Goal: Task Accomplishment & Management: Complete application form

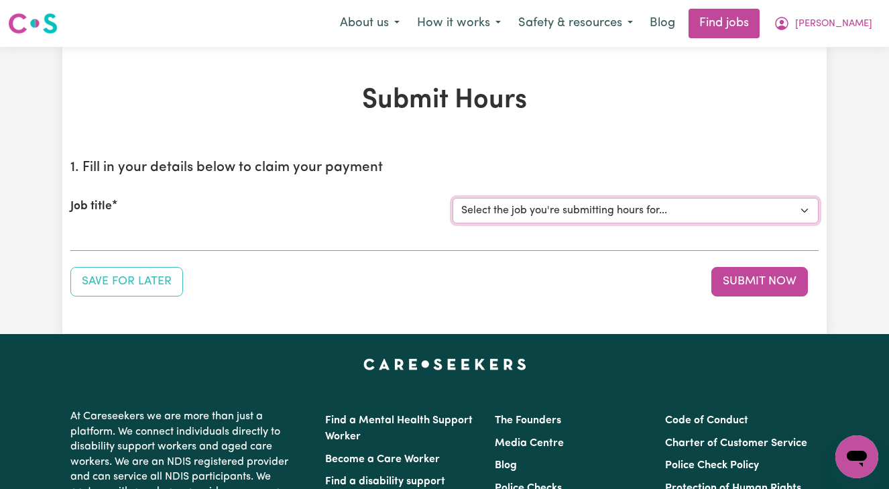
select select "13873"
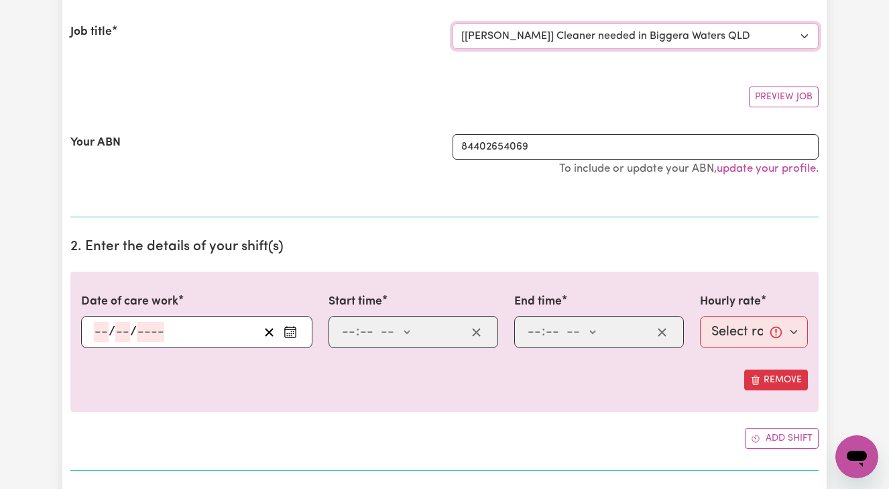
scroll to position [176, 0]
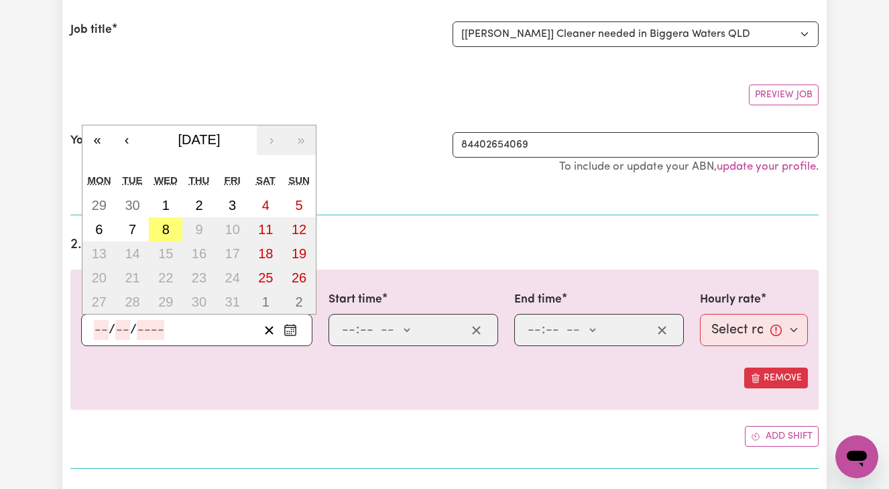
click at [97, 325] on input "number" at bounding box center [101, 330] width 15 height 20
click at [129, 230] on abbr "7" at bounding box center [132, 229] width 7 height 15
type input "[DATE]"
type input "7"
type input "10"
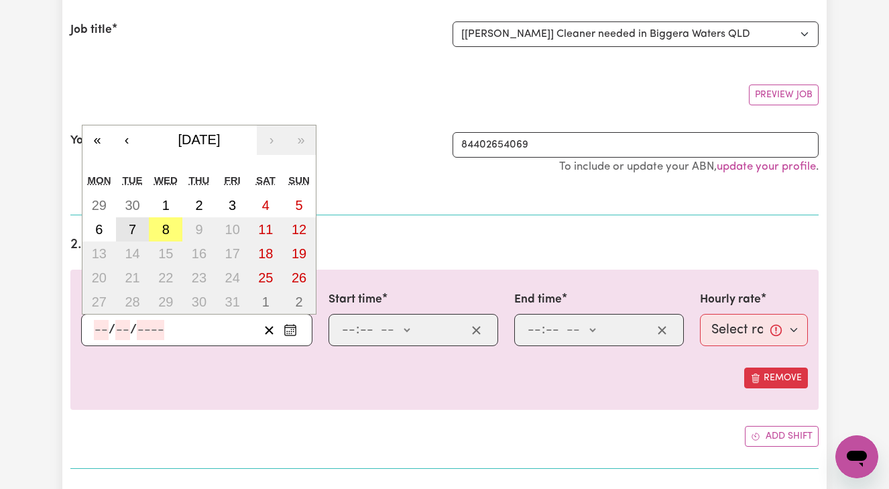
type input "2025"
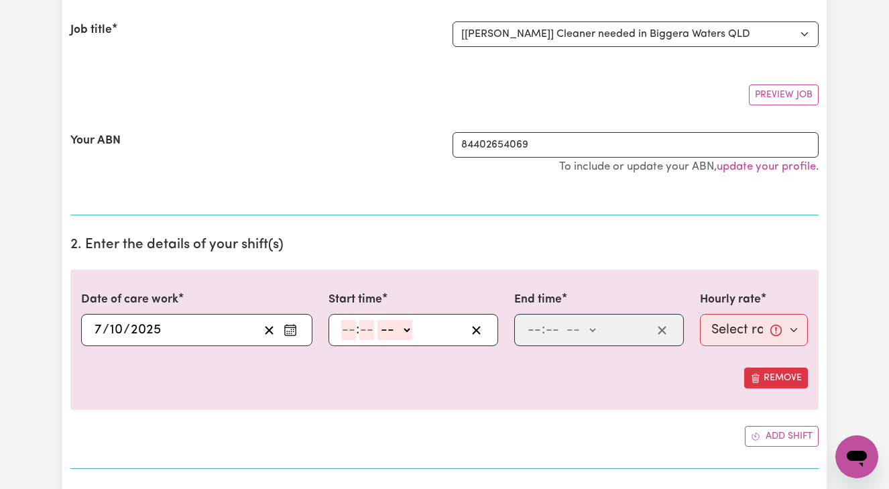
click at [345, 329] on input "number" at bounding box center [348, 330] width 15 height 20
type input "8"
type input "00"
select select "am"
type input "08:00"
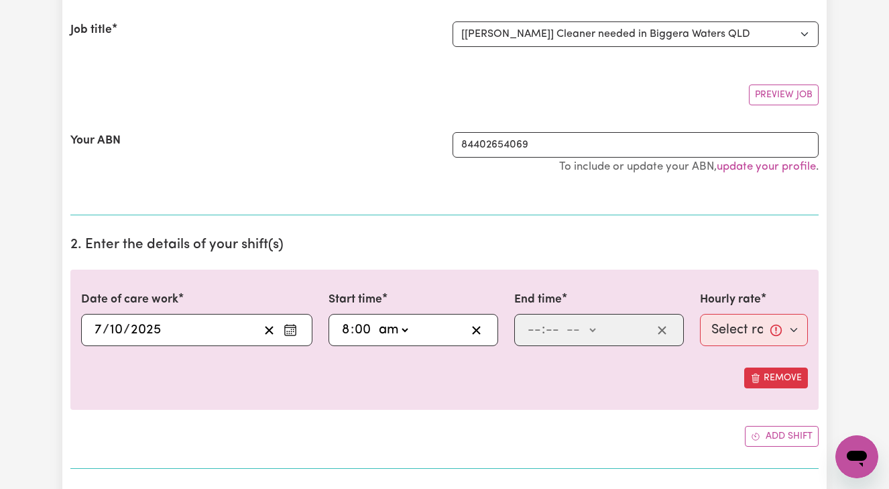
type input "0"
click at [528, 326] on input "number" at bounding box center [534, 330] width 15 height 20
type input "10"
type input "00"
select select "am"
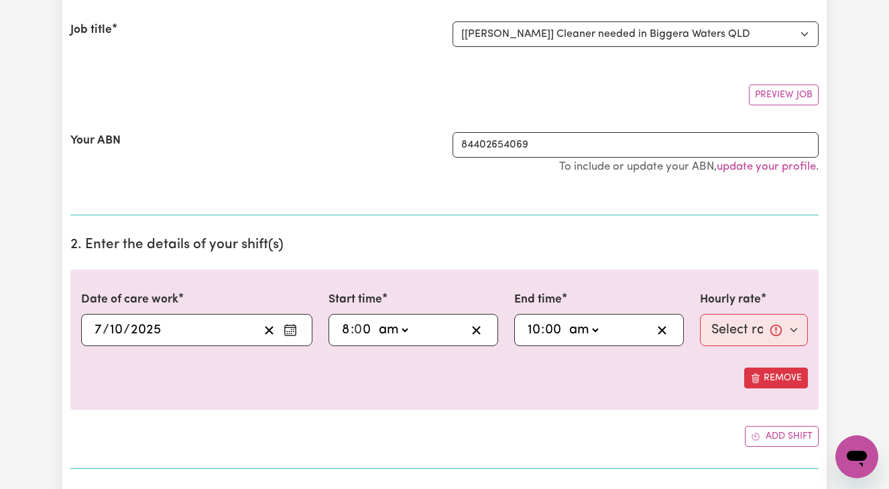
type input "10:00"
type input "0"
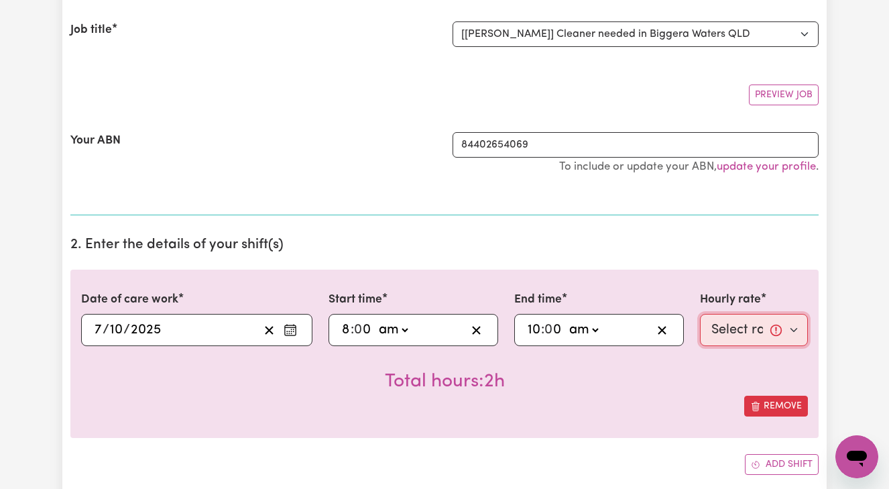
select select "50-Weekday"
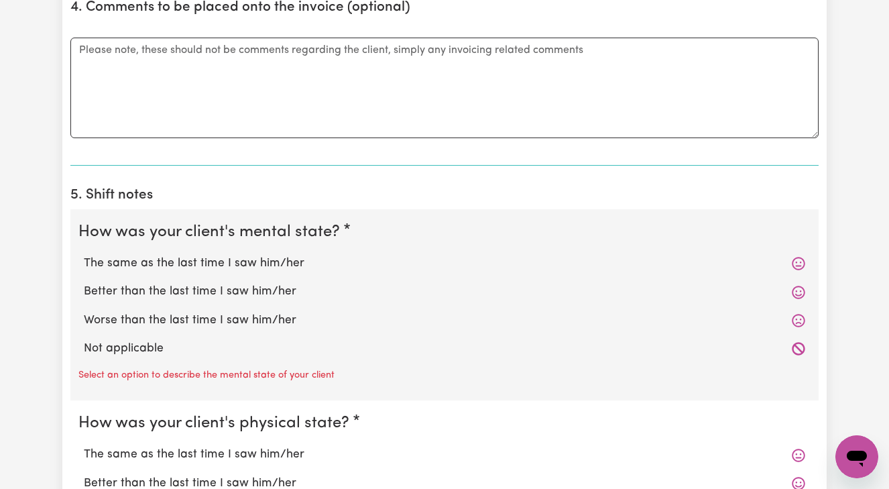
scroll to position [834, 0]
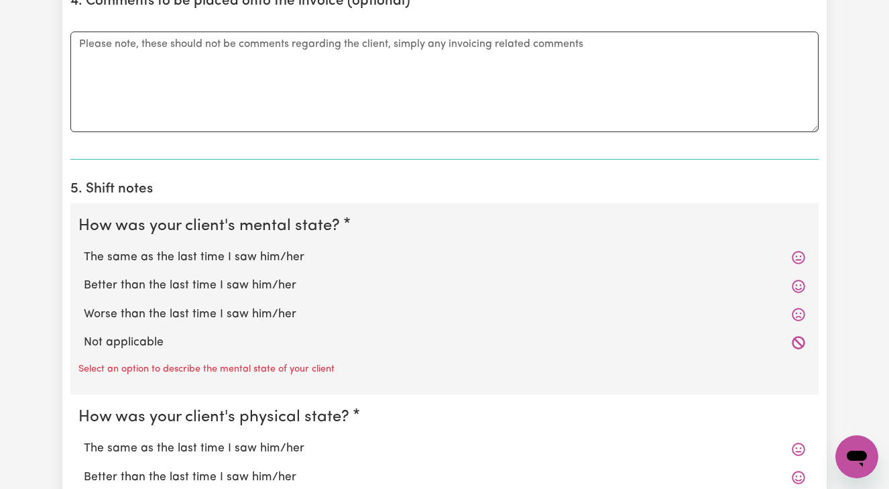
click at [282, 281] on label "Better than the last time I saw him/her" at bounding box center [444, 285] width 721 height 17
click at [84, 277] on input "Better than the last time I saw him/her" at bounding box center [83, 276] width 1 height 1
radio input "true"
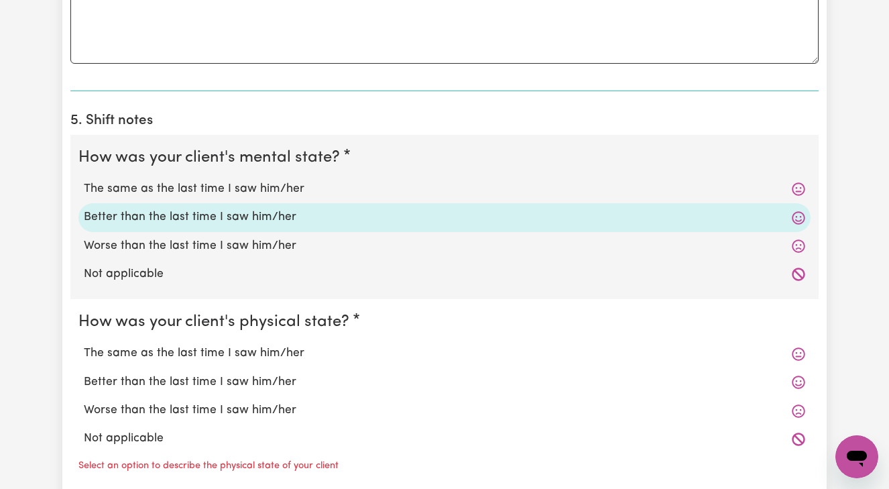
scroll to position [906, 0]
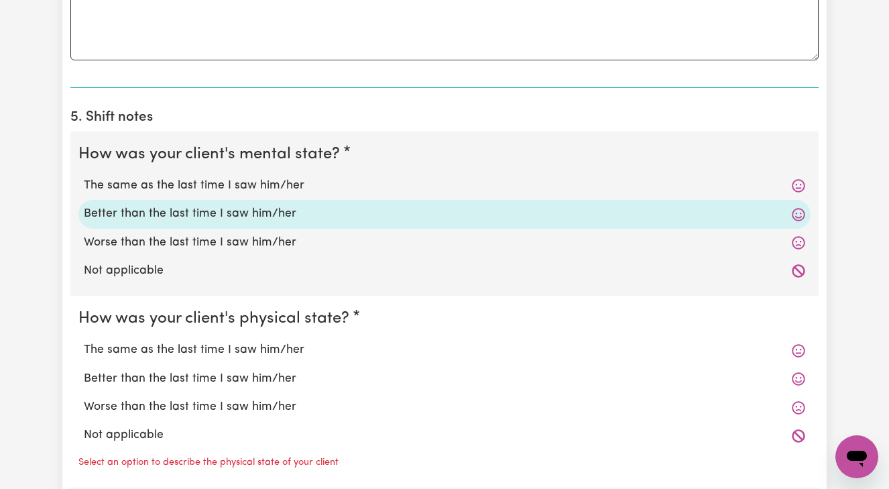
click at [266, 370] on label "Better than the last time I saw him/her" at bounding box center [444, 378] width 721 height 17
click at [84, 369] on input "Better than the last time I saw him/her" at bounding box center [83, 369] width 1 height 1
radio input "true"
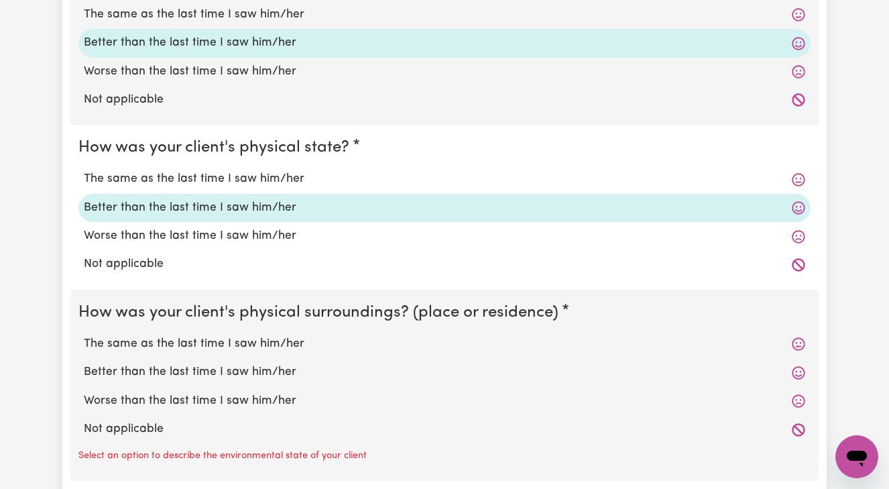
scroll to position [1104, 0]
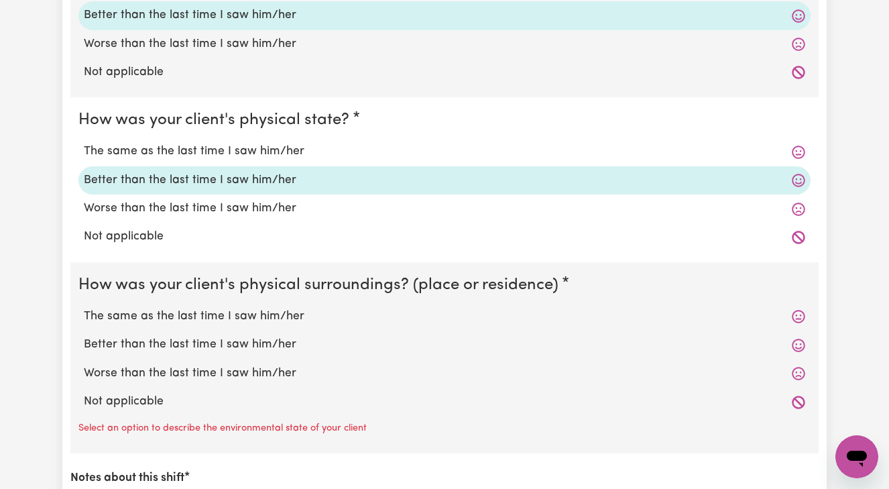
click at [248, 339] on label "Better than the last time I saw him/her" at bounding box center [444, 344] width 721 height 17
click at [84, 336] on input "Better than the last time I saw him/her" at bounding box center [83, 335] width 1 height 1
radio input "true"
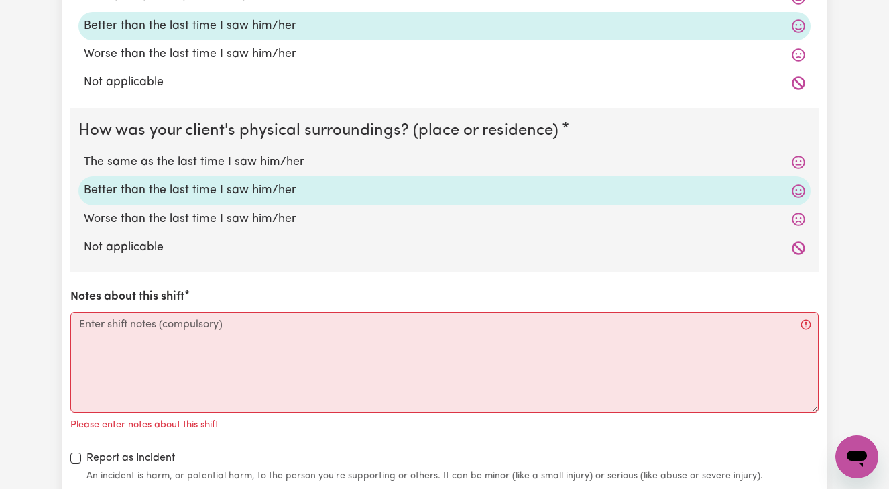
scroll to position [1261, 0]
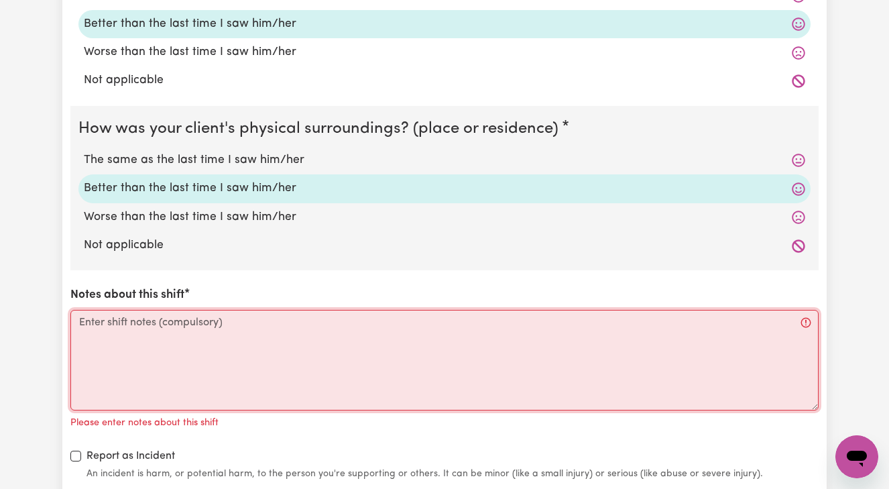
click at [77, 316] on textarea "Notes about this shift" at bounding box center [444, 360] width 748 height 101
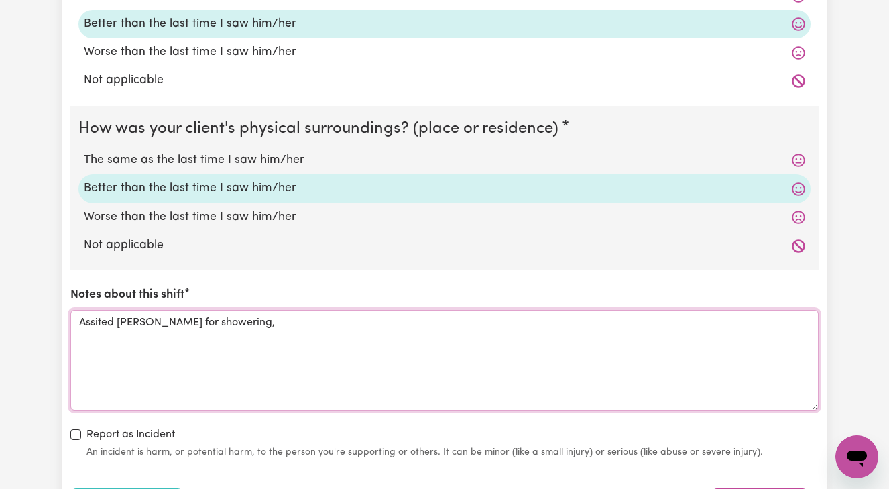
click at [98, 311] on textarea "Assited [PERSON_NAME] for showering," at bounding box center [444, 360] width 748 height 101
click at [233, 317] on textarea "Assisted [PERSON_NAME] for showering," at bounding box center [444, 360] width 748 height 101
click at [335, 312] on textarea "Assisted [PERSON_NAME] for showering, towel off to dried up hios body" at bounding box center [444, 360] width 748 height 101
click at [368, 311] on textarea "Assisted [PERSON_NAME] for showering, towel off to dried up his body" at bounding box center [444, 360] width 748 height 101
click at [363, 313] on textarea "Assisted [PERSON_NAME] for showering, towel off to dried up his body, applied m…" at bounding box center [444, 360] width 748 height 101
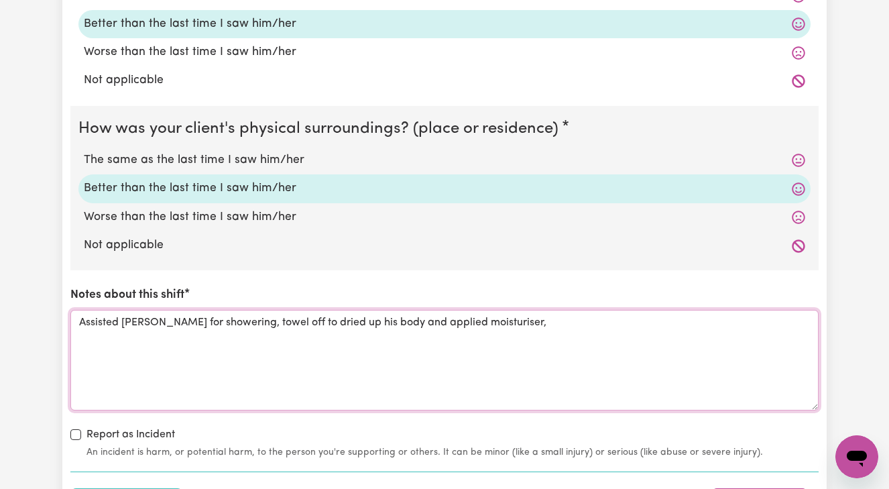
click at [493, 314] on textarea "Assisted [PERSON_NAME] for showering, towel off to dried up his body and applie…" at bounding box center [444, 360] width 748 height 101
drag, startPoint x: 80, startPoint y: 312, endPoint x: 496, endPoint y: 350, distance: 417.4
click at [496, 350] on textarea "Assisted [PERSON_NAME] for showering, towel off to dried up his body and applie…" at bounding box center [444, 360] width 748 height 101
click at [413, 314] on textarea "Regular routines on showering [PERSON_NAME] was completed. Then after i lent a …" at bounding box center [444, 360] width 748 height 101
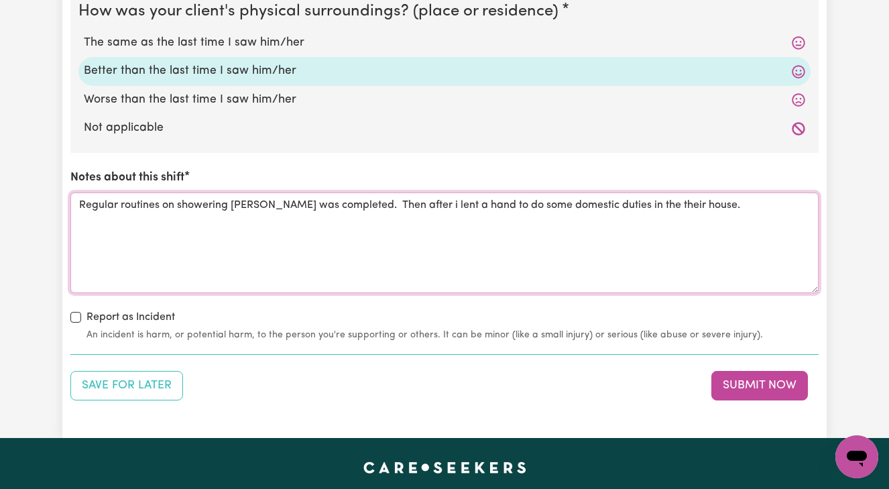
scroll to position [1379, 0]
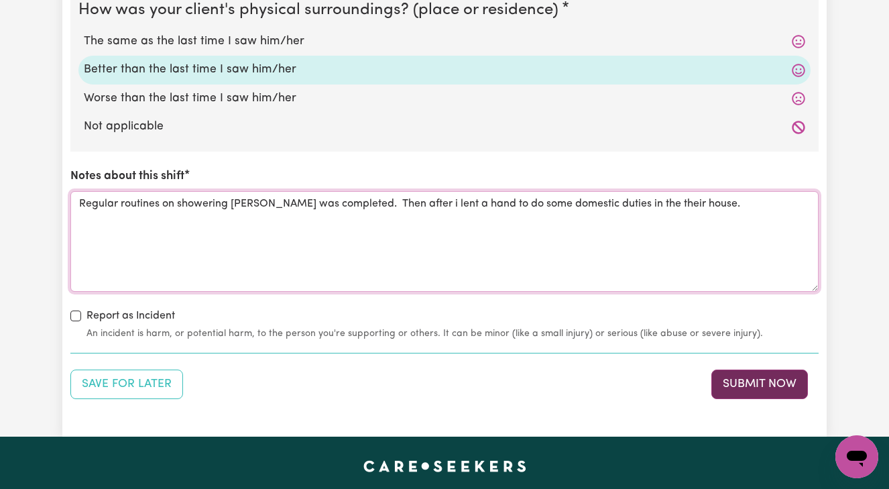
type textarea "Regular routines on showering [PERSON_NAME] was completed. Then after i lent a …"
click at [752, 382] on button "Submit Now" at bounding box center [759, 384] width 97 height 30
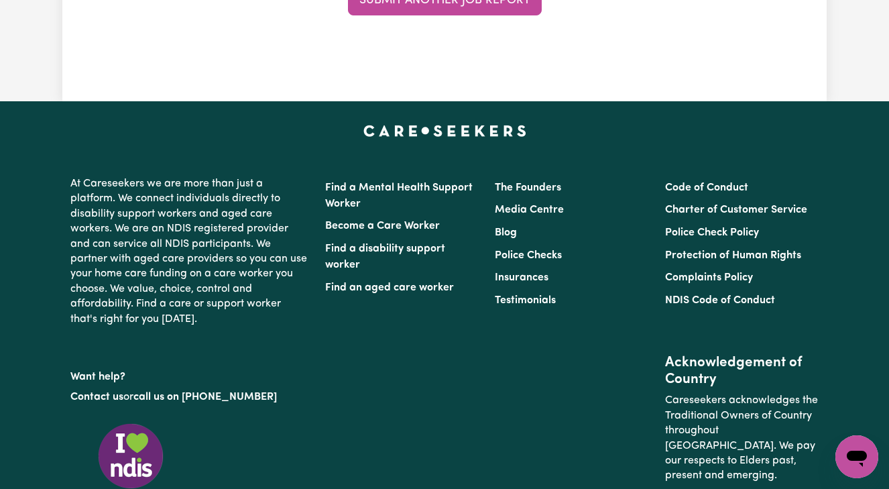
scroll to position [0, 0]
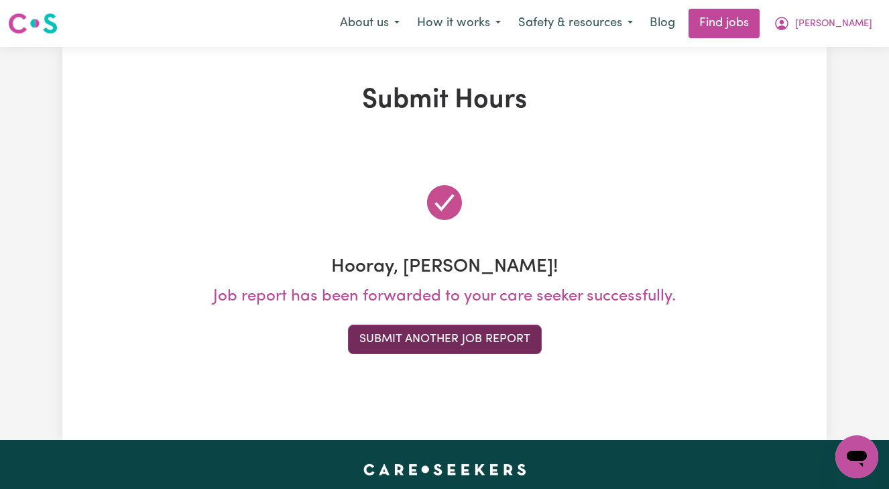
click at [506, 341] on button "Submit Another Job Report" at bounding box center [445, 340] width 194 height 30
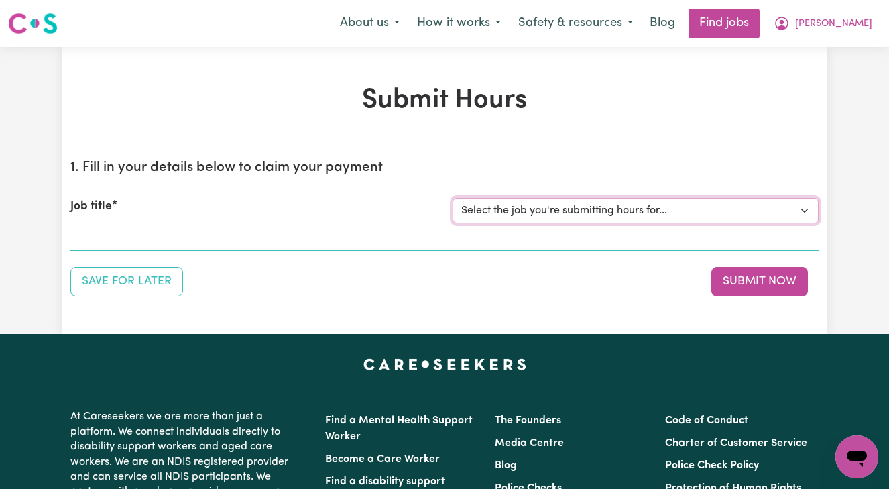
select select "14906"
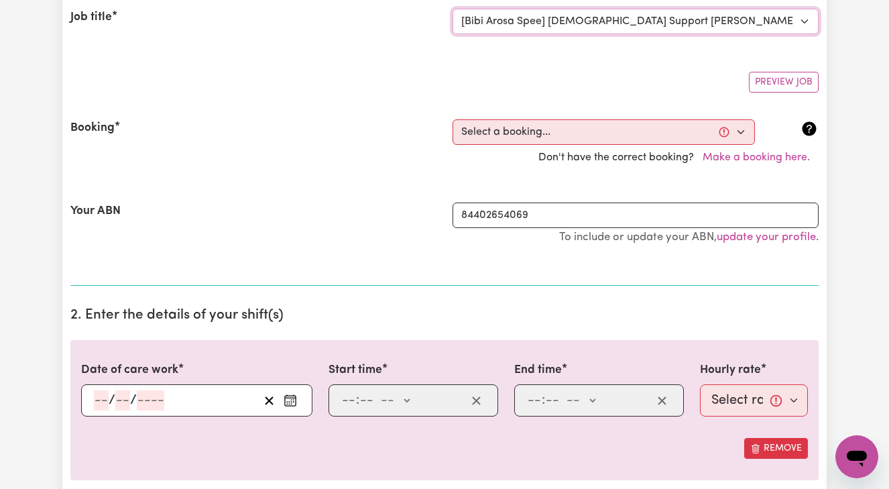
scroll to position [221, 0]
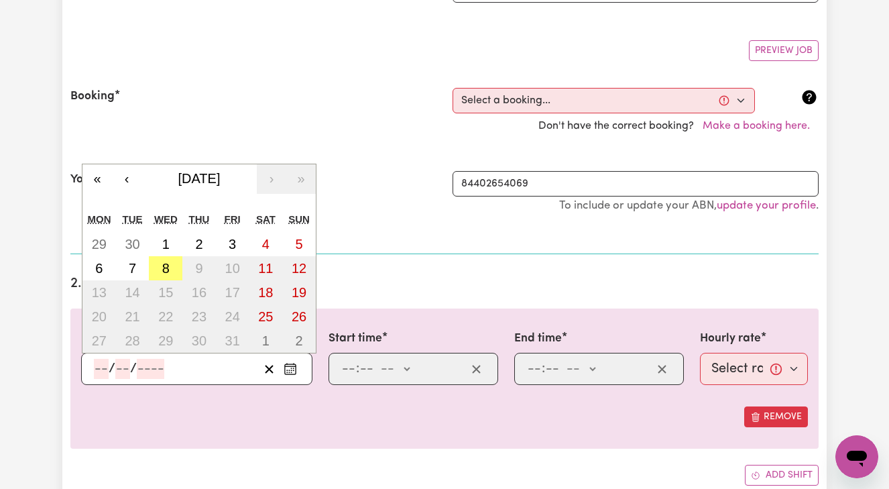
click at [95, 366] on input "number" at bounding box center [101, 369] width 15 height 20
click at [134, 261] on abbr "7" at bounding box center [132, 268] width 7 height 15
type input "[DATE]"
type input "7"
type input "10"
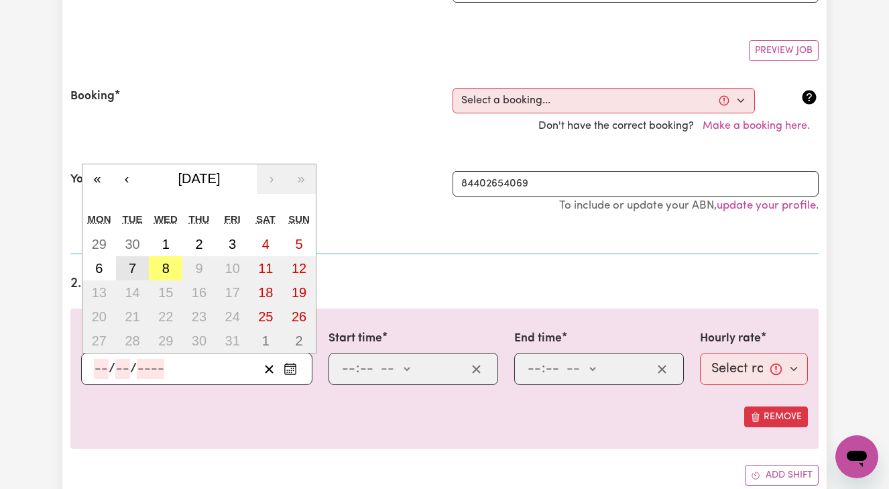
type input "2025"
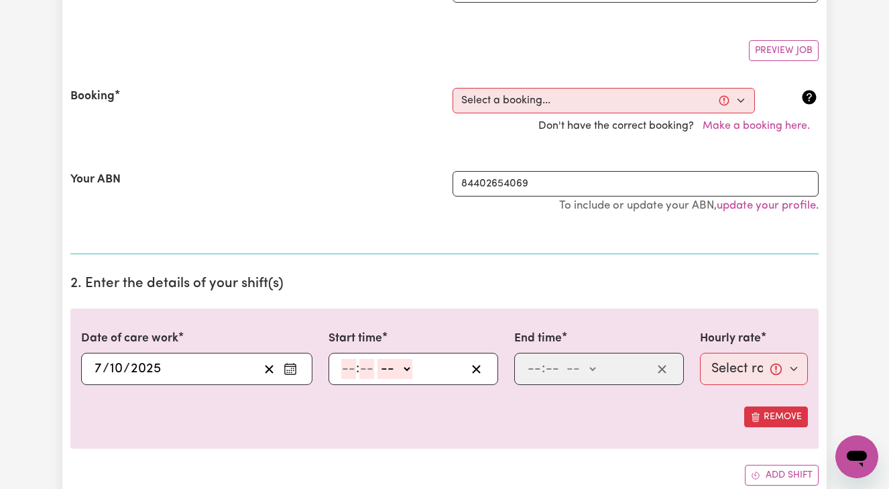
click at [343, 365] on input "number" at bounding box center [348, 369] width 15 height 20
type input "1"
click at [357, 365] on input "number" at bounding box center [360, 369] width 15 height 20
type input "0"
select select "pm"
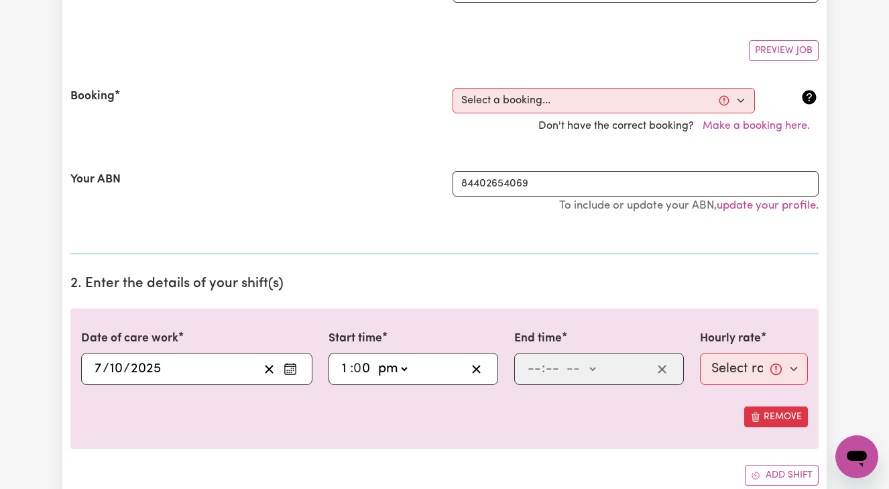
type input "13:00"
click at [531, 365] on input "number" at bounding box center [534, 369] width 15 height 20
type input "3"
type input "0"
select select "pm"
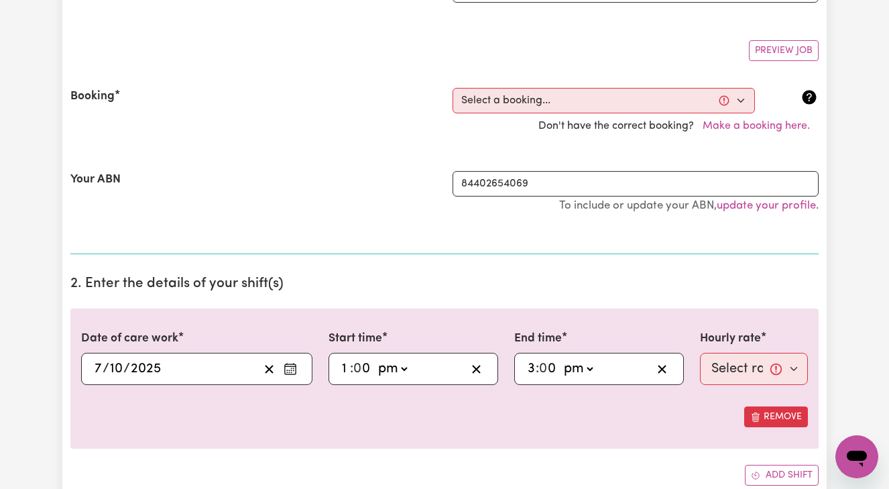
type input "15:00"
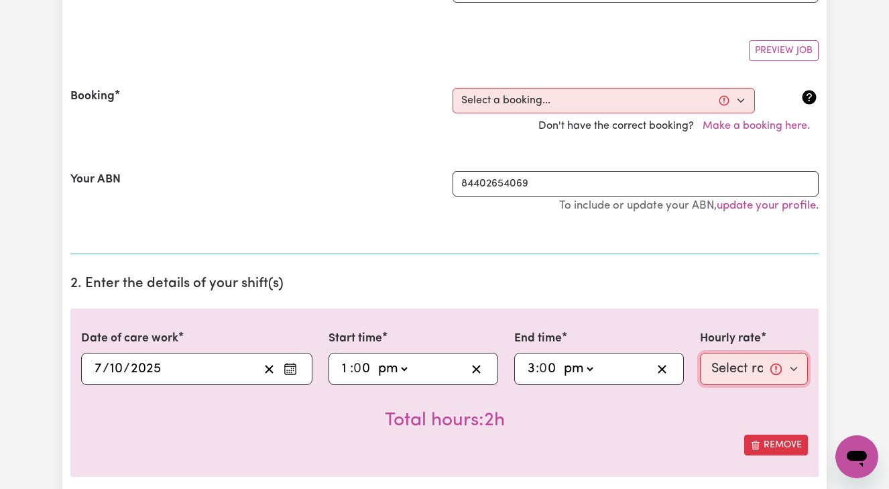
select select "45-Weekday"
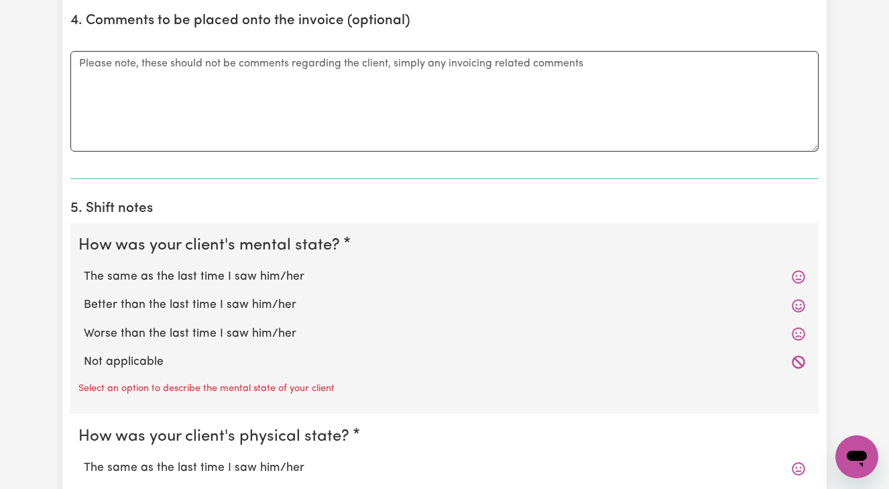
scroll to position [890, 0]
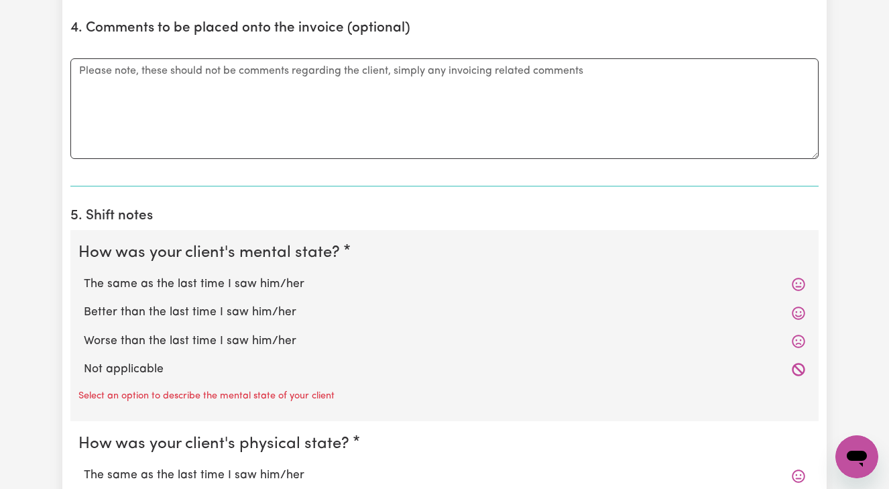
click at [243, 304] on label "Better than the last time I saw him/her" at bounding box center [444, 312] width 721 height 17
click at [84, 303] on input "Better than the last time I saw him/her" at bounding box center [83, 303] width 1 height 1
radio input "true"
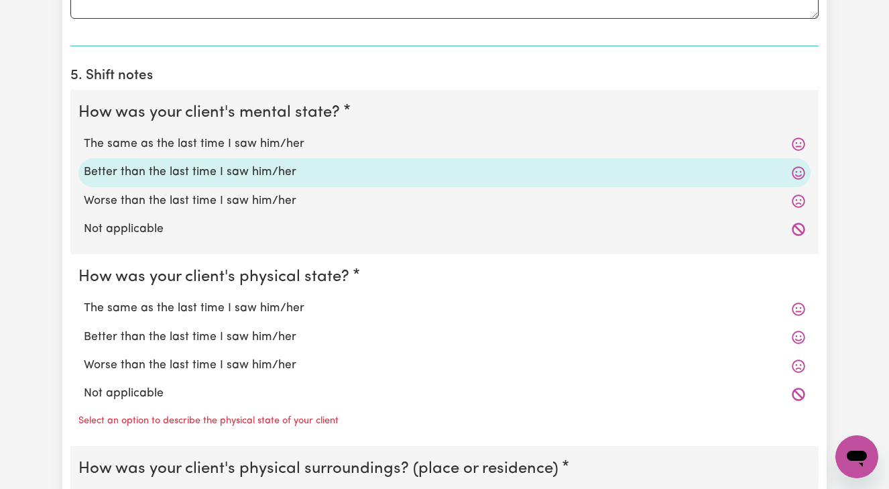
scroll to position [1031, 0]
click at [229, 330] on label "Better than the last time I saw him/her" at bounding box center [444, 336] width 721 height 17
click at [84, 328] on input "Better than the last time I saw him/her" at bounding box center [83, 327] width 1 height 1
radio input "true"
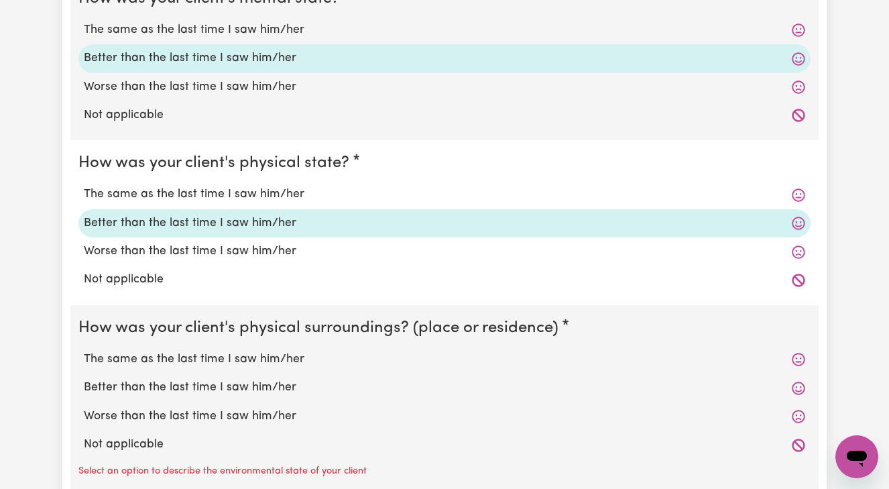
scroll to position [1157, 0]
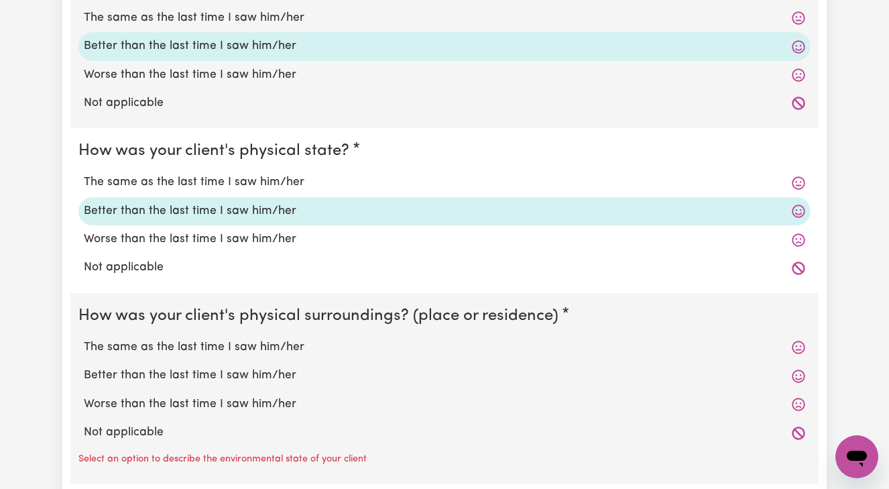
click at [225, 371] on label "Better than the last time I saw him/her" at bounding box center [444, 375] width 721 height 17
click at [84, 367] on input "Better than the last time I saw him/her" at bounding box center [83, 366] width 1 height 1
radio input "true"
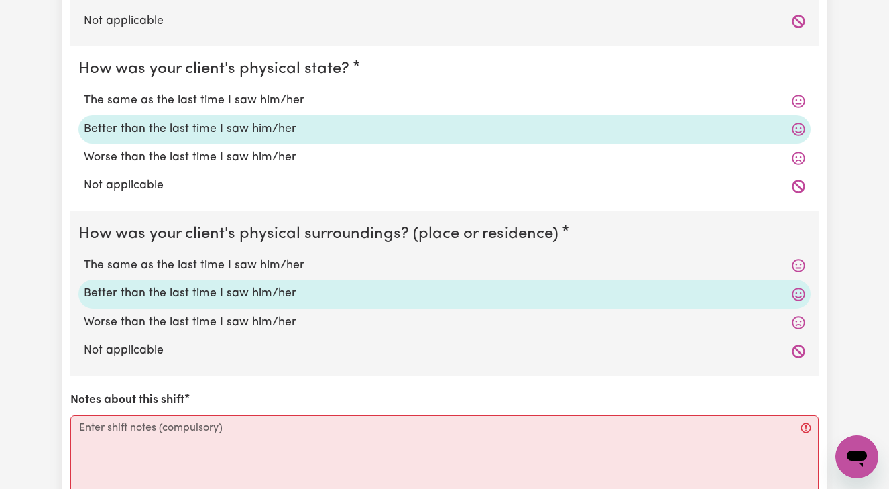
scroll to position [1252, 0]
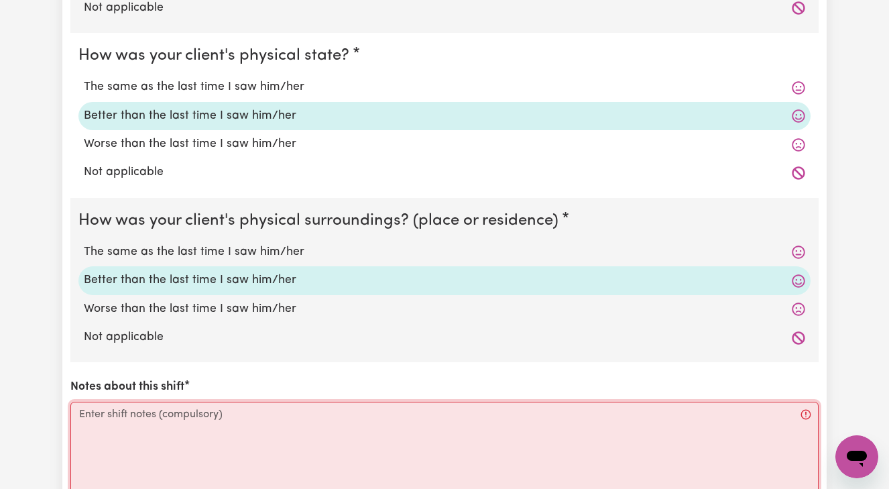
click at [207, 402] on textarea "Notes about this shift" at bounding box center [444, 452] width 748 height 101
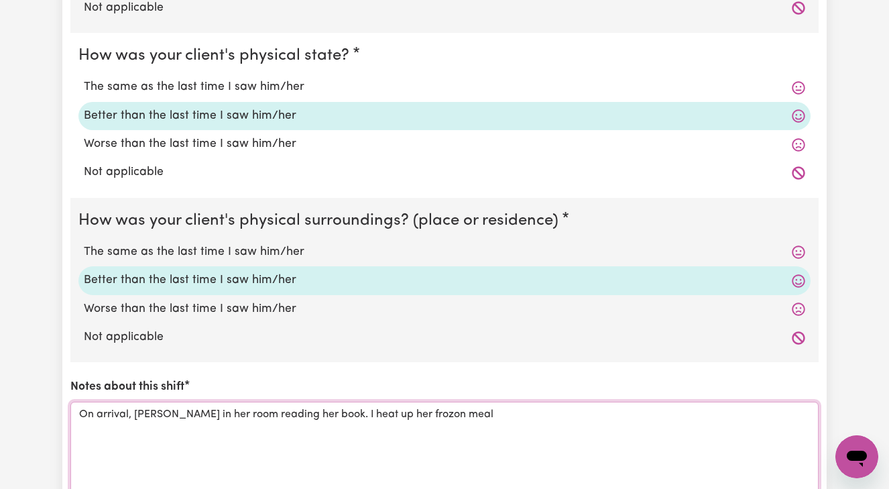
click at [394, 404] on textarea "On arrival, [PERSON_NAME] in her room reading her book. I heat up her frozon me…" at bounding box center [444, 452] width 748 height 101
click at [444, 407] on textarea "On arrival, [PERSON_NAME] in her room reading her book. I heat up her frozen me…" at bounding box center [444, 452] width 748 height 101
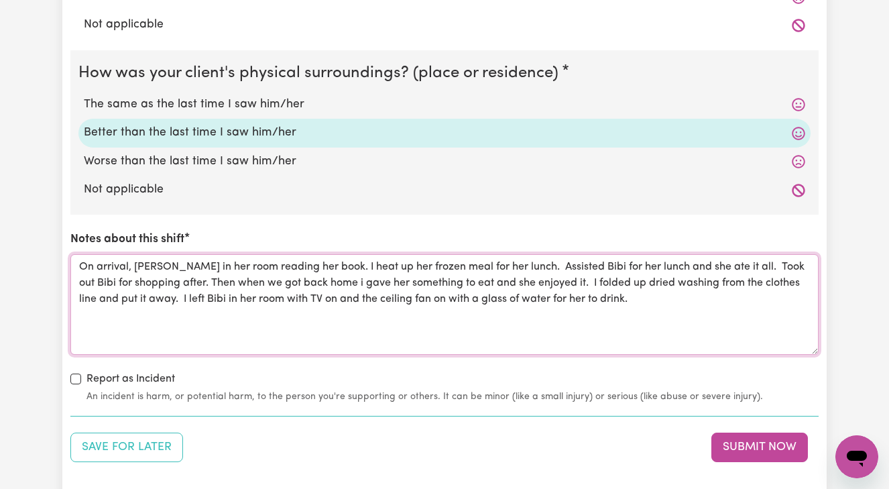
scroll to position [1410, 0]
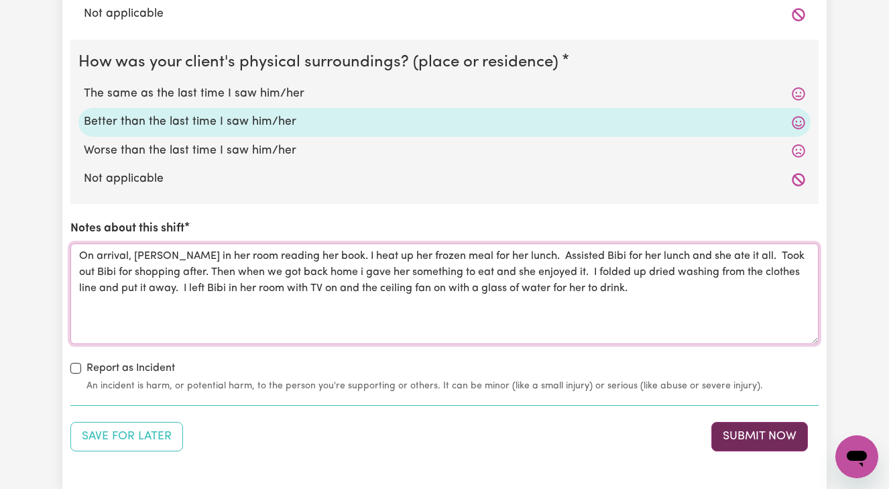
type textarea "On arrival, [PERSON_NAME] in her room reading her book. I heat up her frozen me…"
click at [756, 431] on button "Submit Now" at bounding box center [759, 437] width 97 height 30
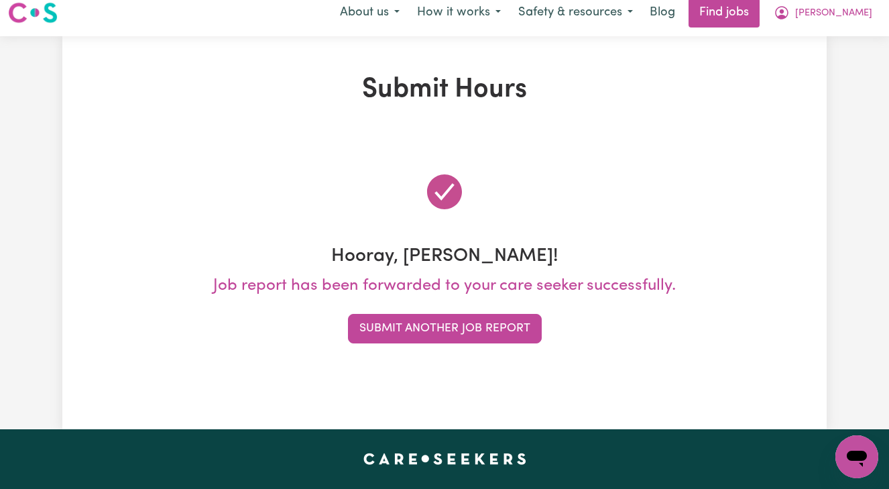
scroll to position [0, 0]
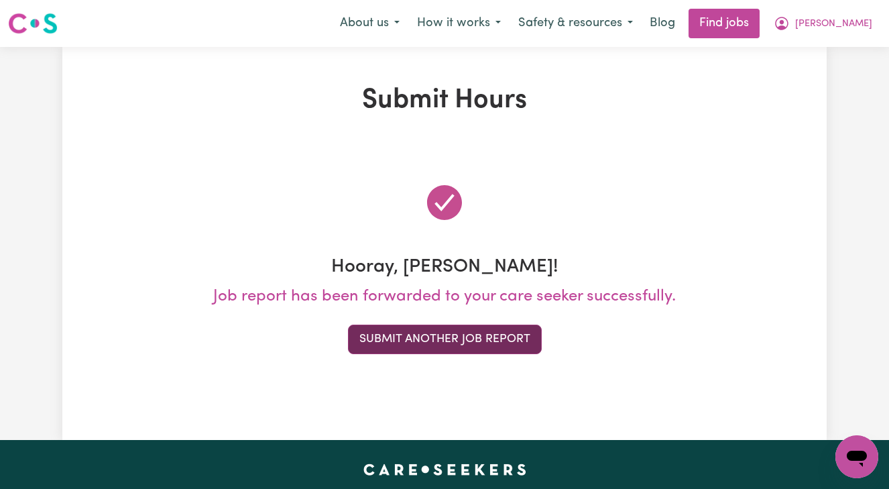
click at [494, 340] on button "Submit Another Job Report" at bounding box center [445, 340] width 194 height 30
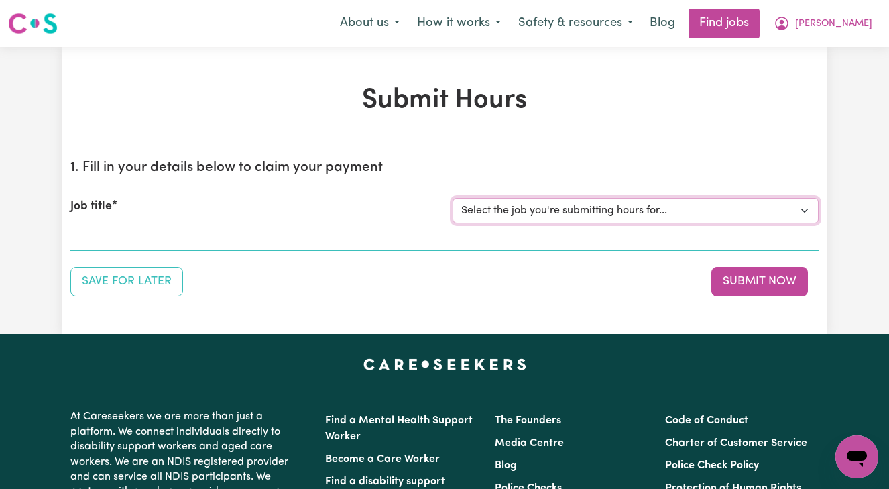
select select "13873"
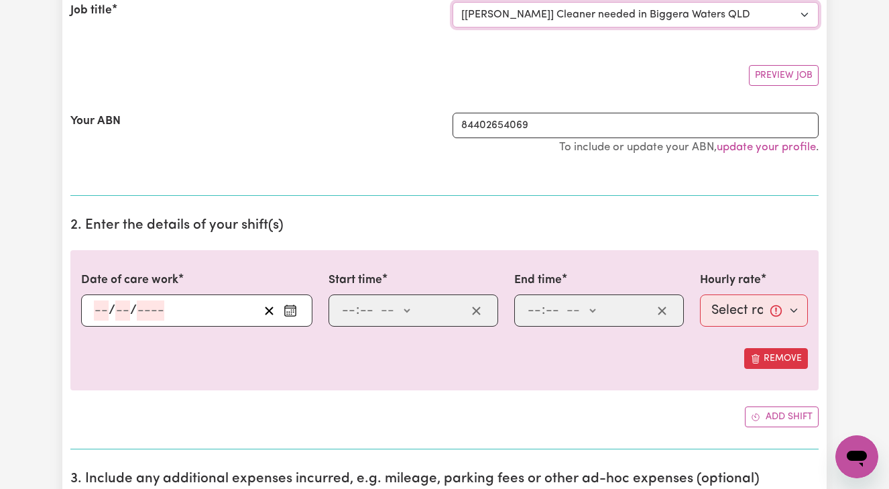
scroll to position [202, 0]
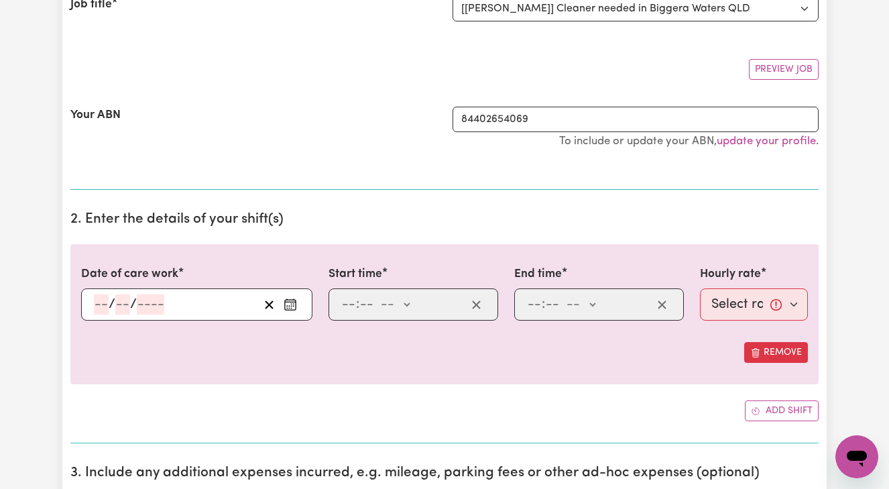
click at [95, 300] on input "number" at bounding box center [101, 304] width 15 height 20
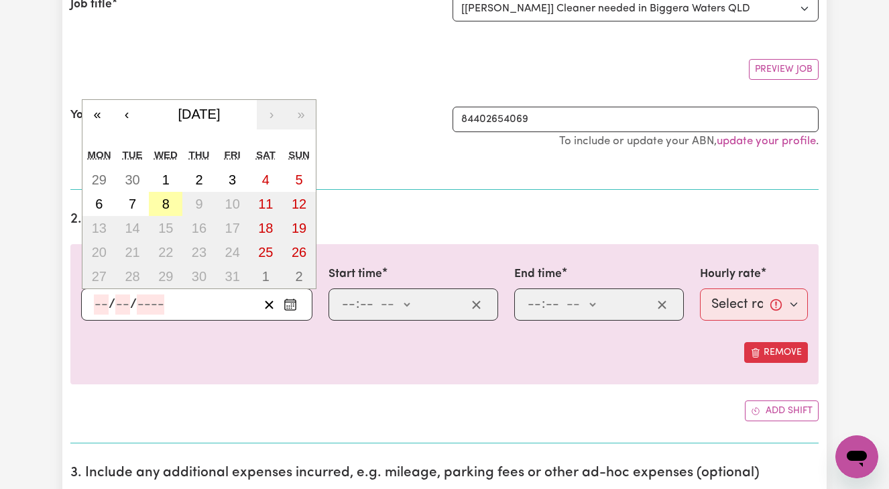
click at [163, 202] on abbr "8" at bounding box center [165, 203] width 7 height 15
type input "[DATE]"
type input "8"
type input "10"
type input "2025"
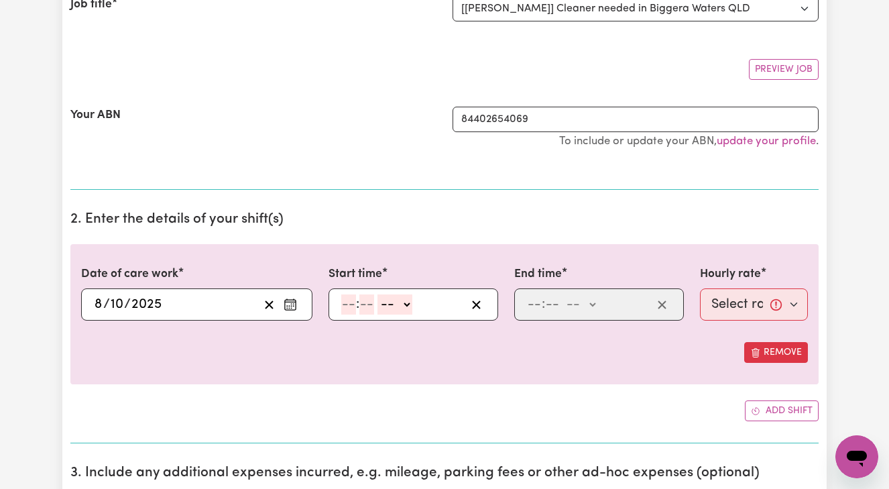
click at [341, 301] on input "number" at bounding box center [348, 304] width 15 height 20
type input "8"
type input "0"
select select "am"
type input "08:00"
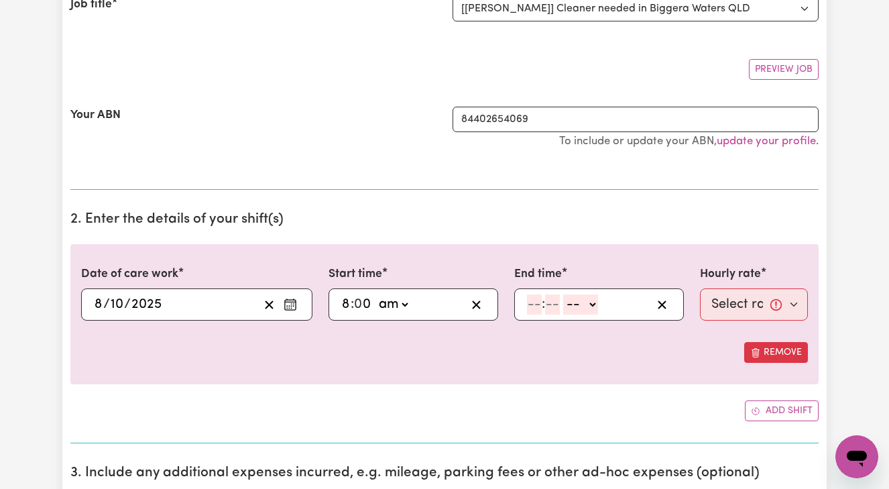
click at [529, 300] on input "number" at bounding box center [534, 304] width 15 height 20
type input "10"
type input "0"
select select "am"
type input "10:00"
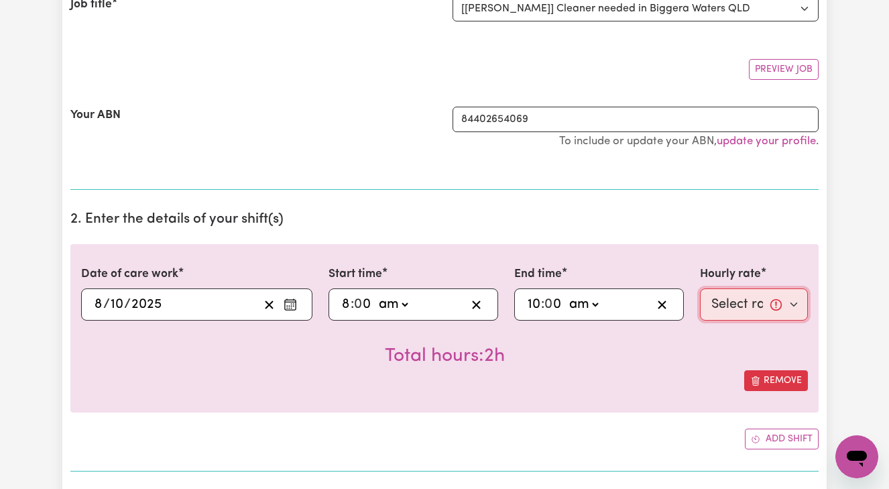
select select "50-Weekday"
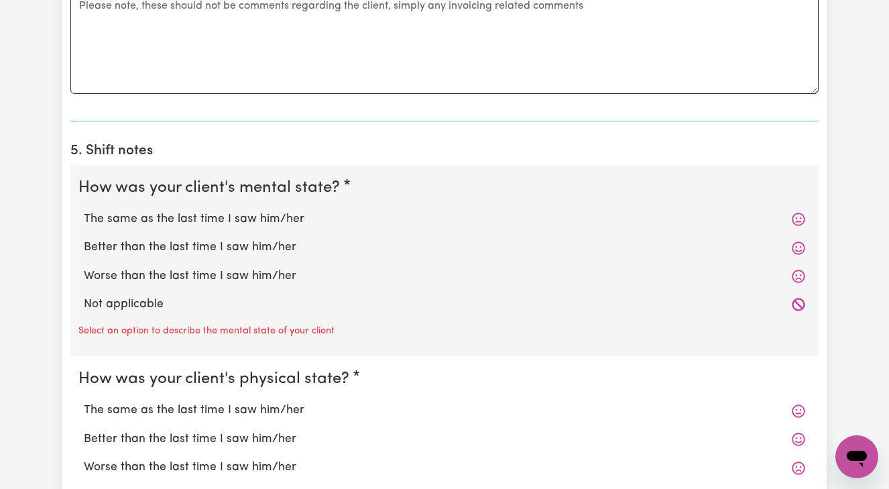
scroll to position [869, 0]
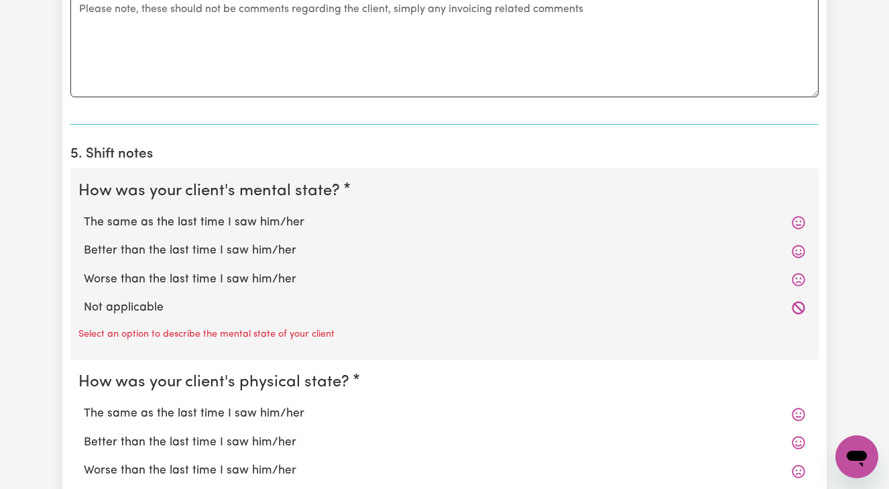
click at [270, 243] on label "Better than the last time I saw him/her" at bounding box center [444, 250] width 721 height 17
click at [84, 242] on input "Better than the last time I saw him/her" at bounding box center [83, 241] width 1 height 1
radio input "true"
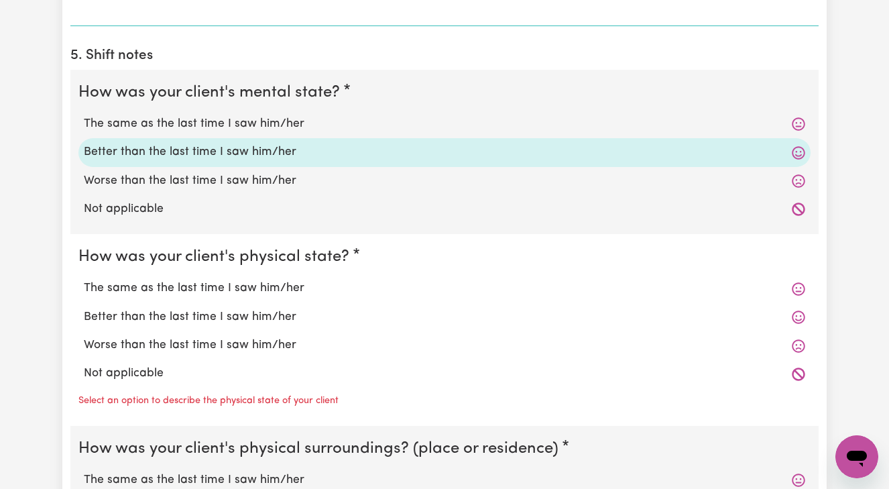
scroll to position [970, 0]
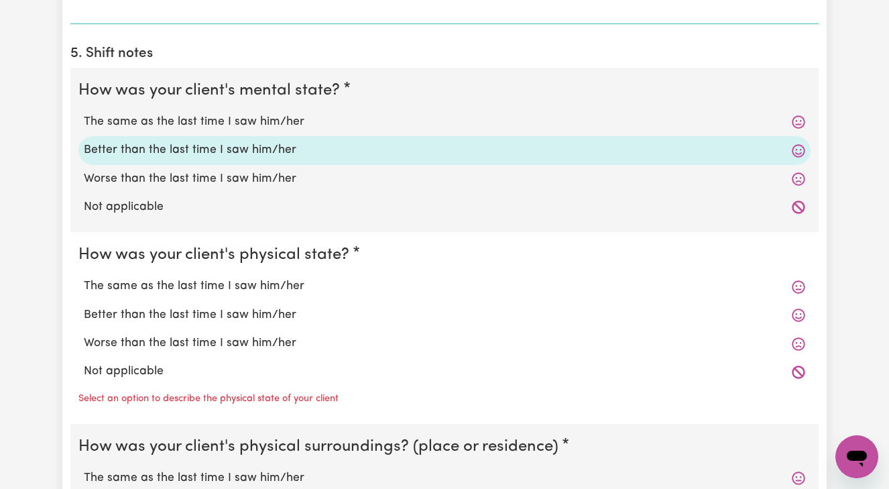
click at [216, 310] on label "Better than the last time I saw him/her" at bounding box center [444, 314] width 721 height 17
click at [84, 306] on input "Better than the last time I saw him/her" at bounding box center [83, 306] width 1 height 1
radio input "true"
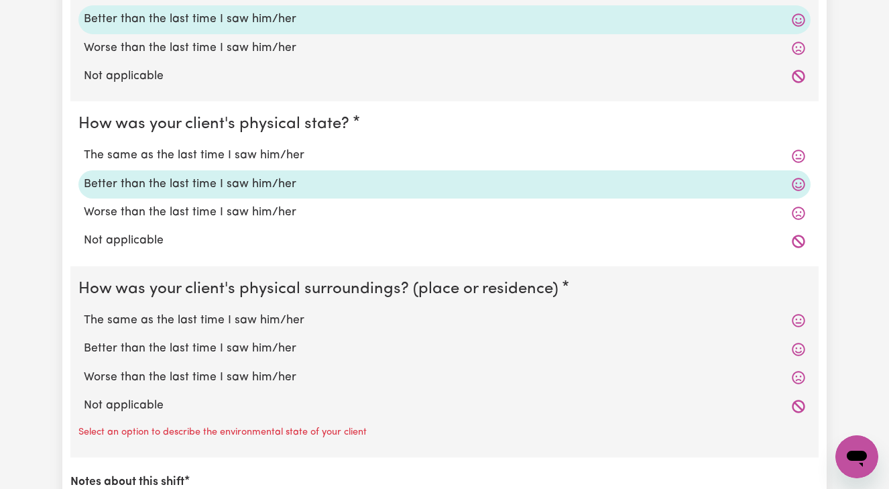
scroll to position [1118, 0]
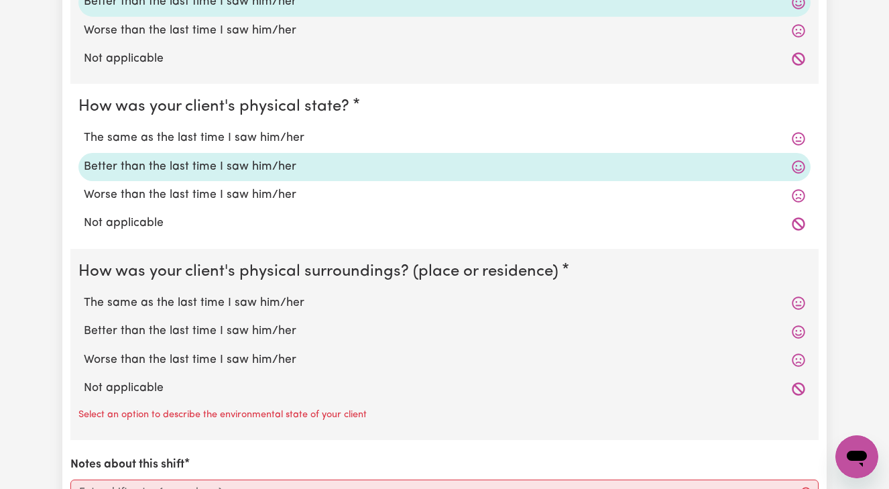
click at [209, 327] on label "Better than the last time I saw him/her" at bounding box center [444, 331] width 721 height 17
click at [84, 323] on input "Better than the last time I saw him/her" at bounding box center [83, 322] width 1 height 1
radio input "true"
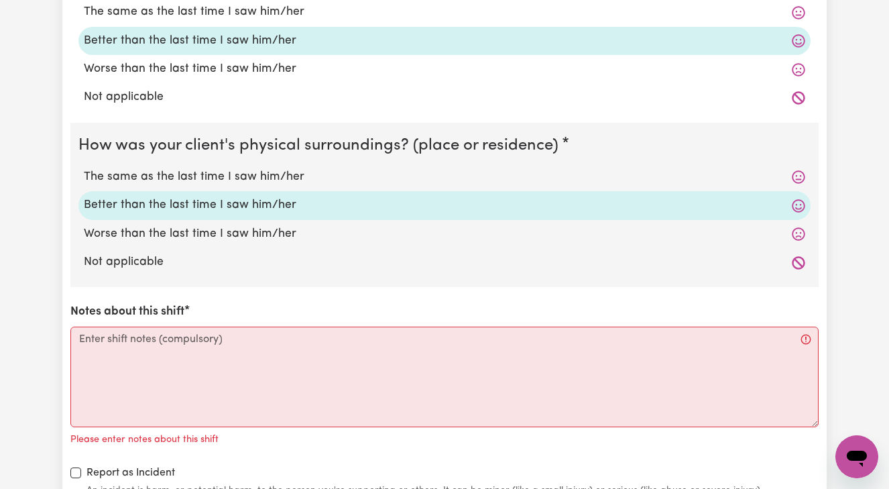
scroll to position [1252, 0]
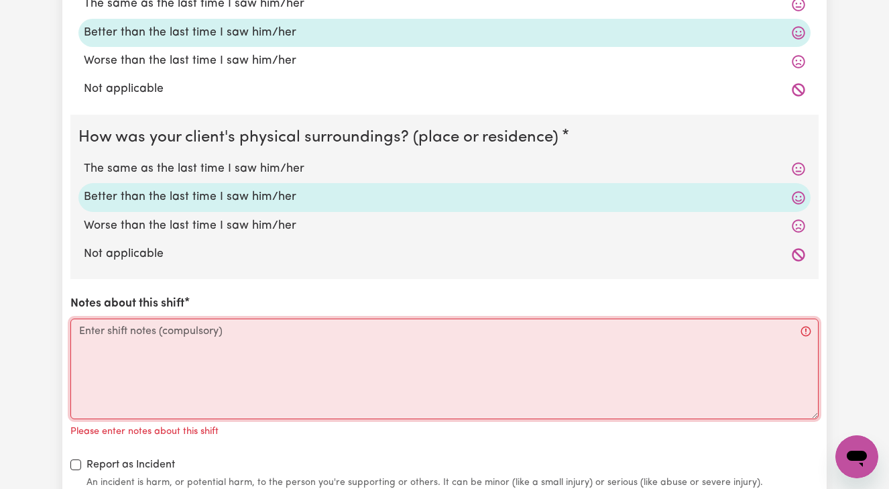
click at [89, 325] on textarea "Notes about this shift" at bounding box center [444, 368] width 748 height 101
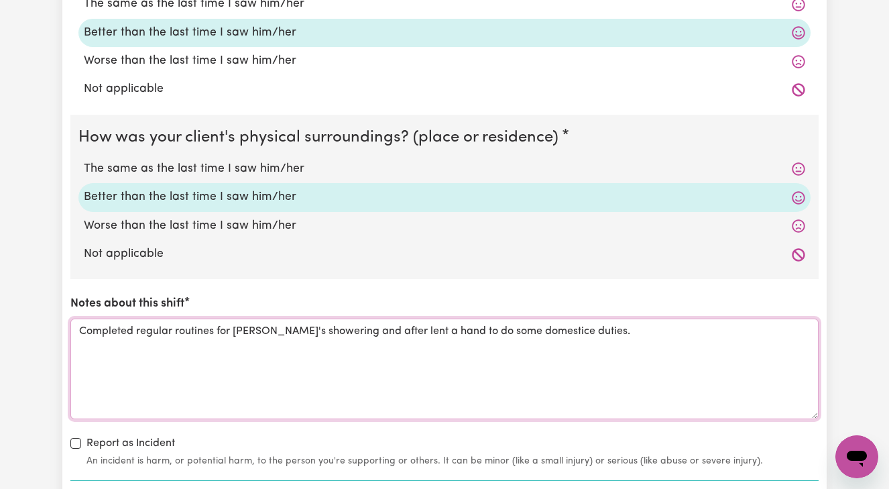
click at [529, 323] on textarea "Completed regular routines for [PERSON_NAME]'s showering and after lent a hand …" at bounding box center [444, 368] width 748 height 101
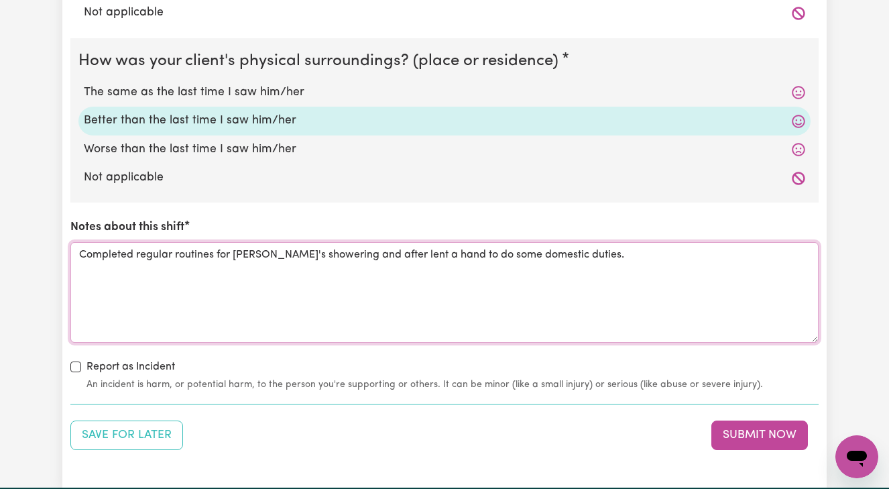
scroll to position [1329, 0]
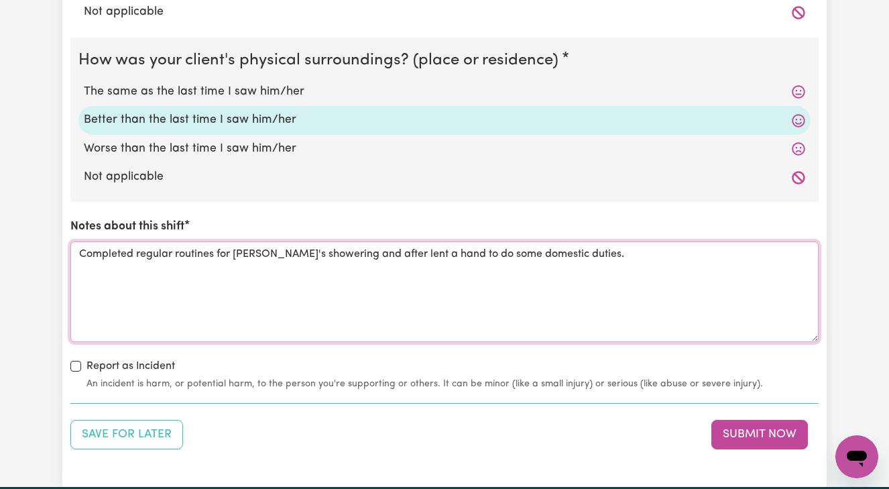
click at [589, 247] on textarea "Completed regular routines for [PERSON_NAME]'s showering and after lent a hand …" at bounding box center [444, 291] width 748 height 101
type textarea "Completed regular routines for [PERSON_NAME]'s showering and after lent a hand …"
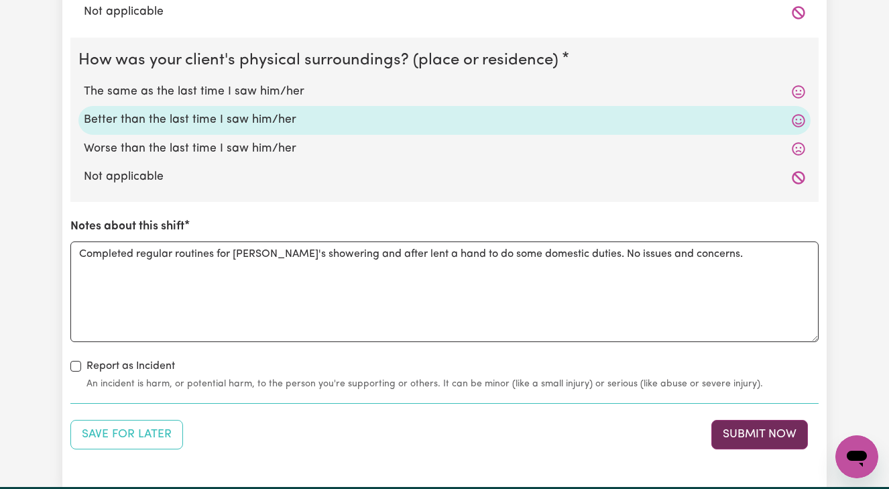
click at [754, 426] on button "Submit Now" at bounding box center [759, 435] width 97 height 30
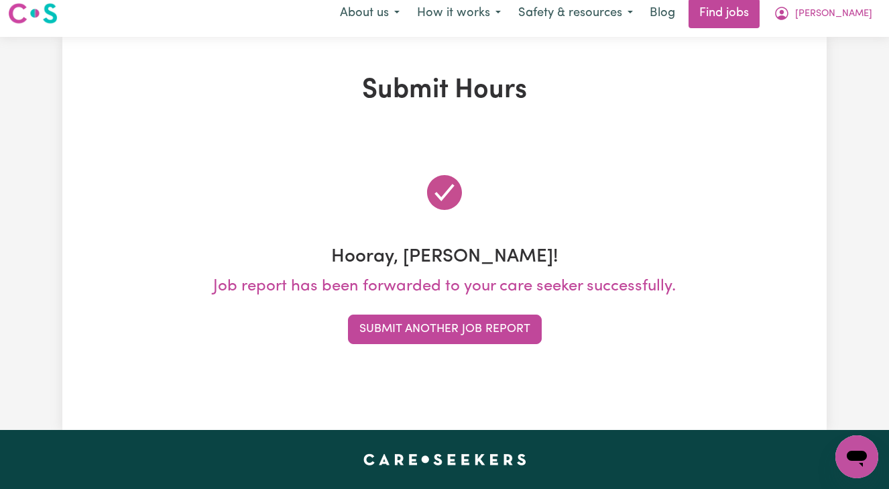
scroll to position [0, 0]
